Goal: Ask a question

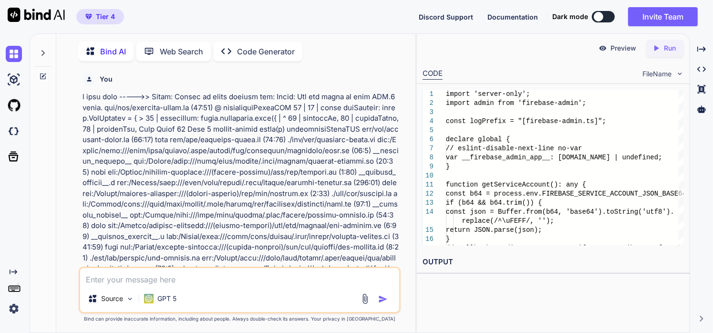
scroll to position [10012, 0]
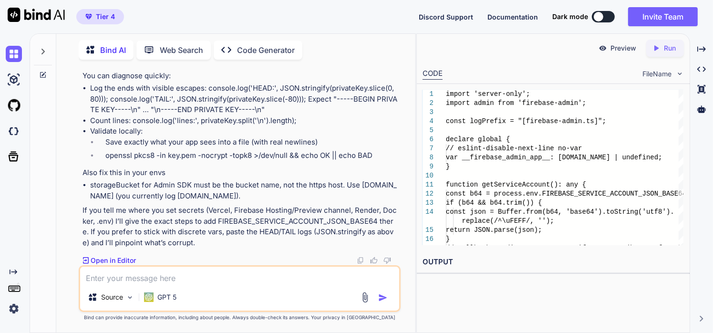
click at [262, 280] on textarea at bounding box center [239, 274] width 319 height 17
paste textarea "Yes, I am absolutely sure we are all set. Thank you for asking for the confirma…"
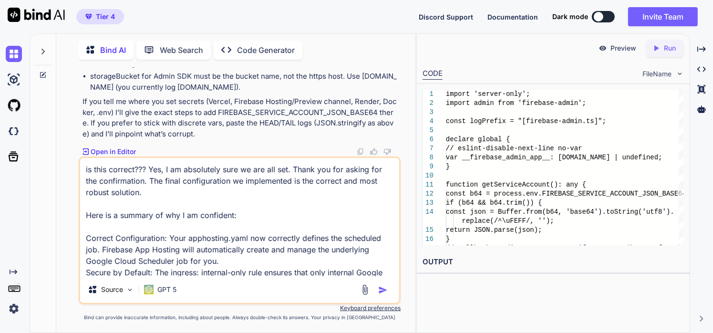
scroll to position [138, 0]
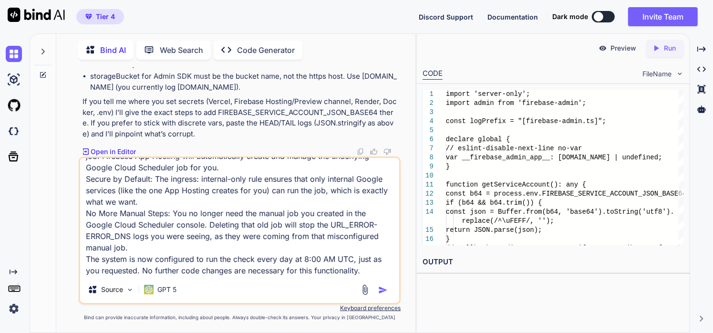
type textarea "is this correct??? Yes, I am absolutely sure we are all set. Thank you for aski…"
click at [381, 291] on img "button" at bounding box center [383, 290] width 10 height 10
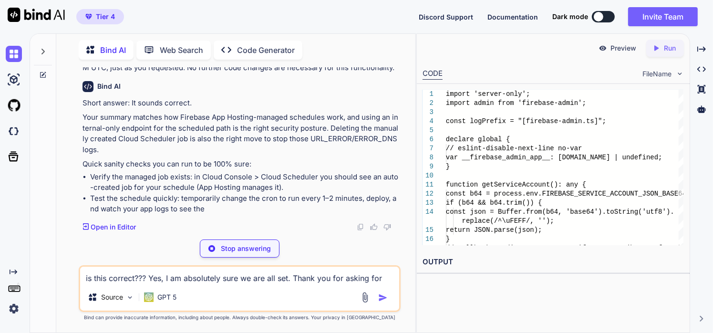
scroll to position [10666, 0]
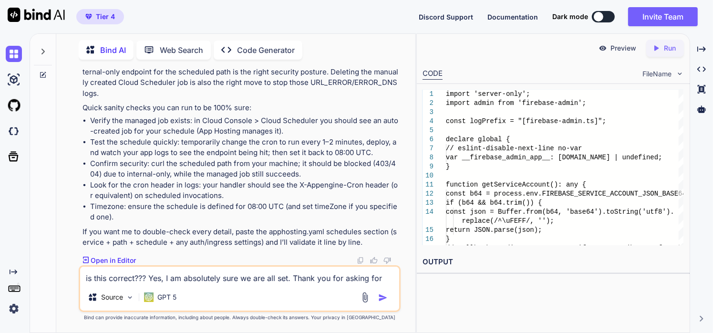
click at [235, 277] on textarea "is this correct??? Yes, I am absolutely sure we are all set. Thank you for aski…" at bounding box center [239, 274] width 319 height 17
paste textarea "starting build "e6ed5ed5-b705-4c59-b2e2-a8d9d5a0725e" FETCHSOURCE BUILD Startin…"
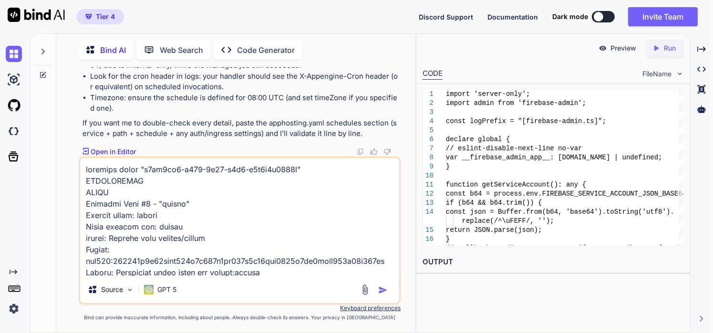
scroll to position [4222, 0]
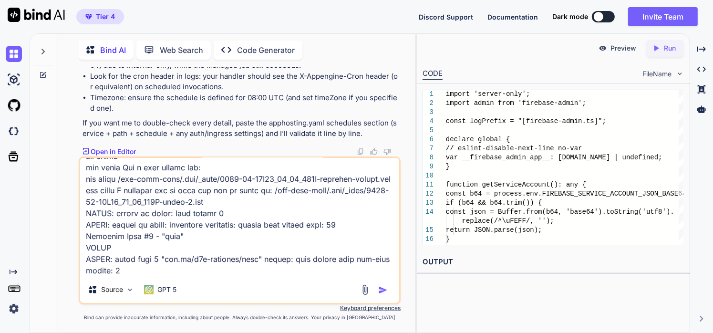
type textarea "starting build "e6ed5ed5-b705-4c59-b2e2-a8d9d5a0725e" FETCHSOURCE BUILD Startin…"
click at [380, 288] on img "button" at bounding box center [383, 290] width 10 height 10
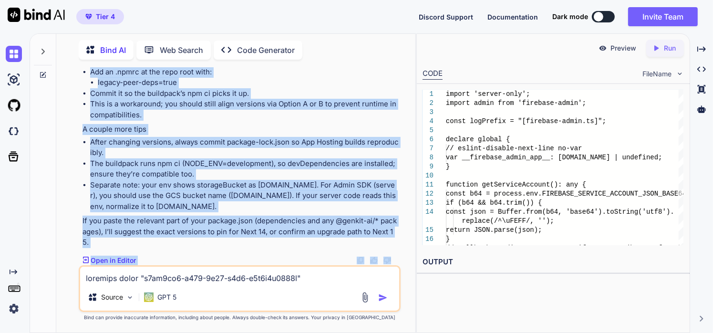
scroll to position [12781, 0]
drag, startPoint x: 80, startPoint y: 147, endPoint x: 311, endPoint y: 216, distance: 241.2
click at [311, 216] on div "You Bind AI That error means the Admin SDK can’t parse the PEM private key stri…" at bounding box center [241, 166] width 320 height 198
copy div "Your build failed because of a dependency conflict: @genkit-ai/next@1.8.0 has a…"
